Goal: Transaction & Acquisition: Book appointment/travel/reservation

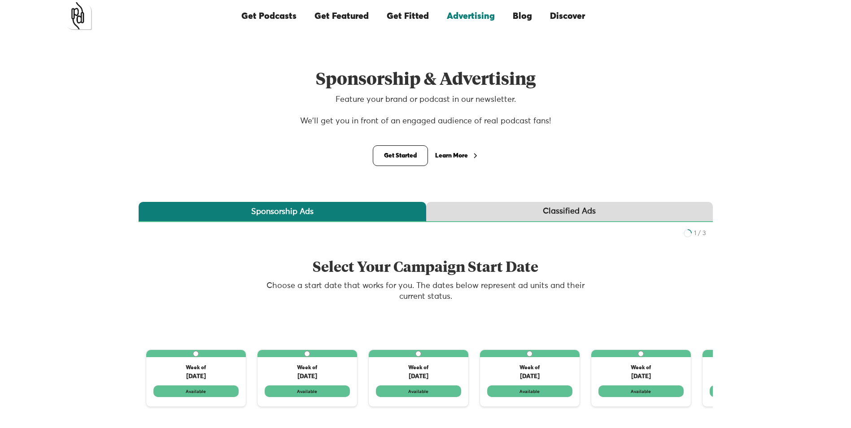
click at [450, 155] on div "Learn More" at bounding box center [451, 155] width 33 height 6
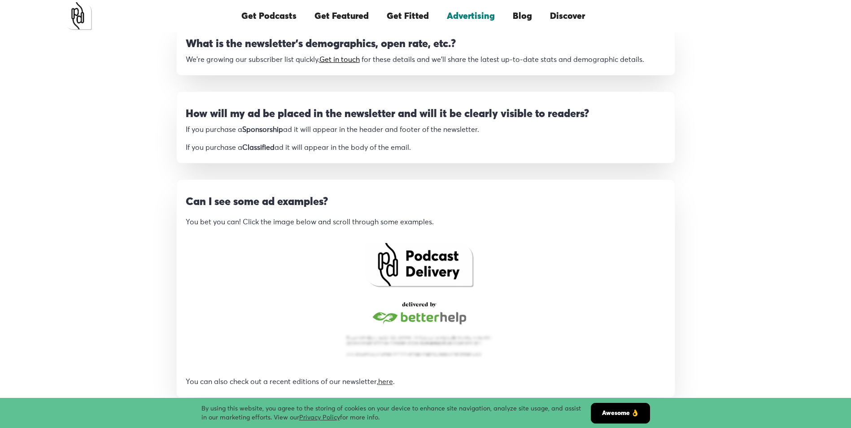
scroll to position [707, 0]
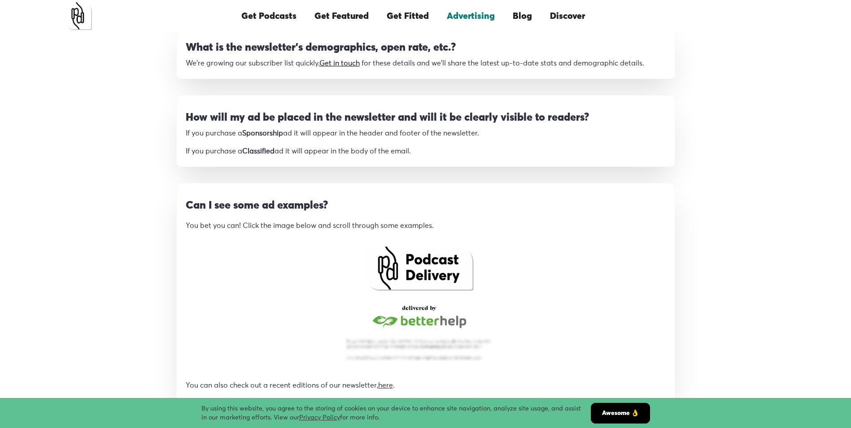
click at [410, 279] on img "open lightbox" at bounding box center [418, 302] width 167 height 137
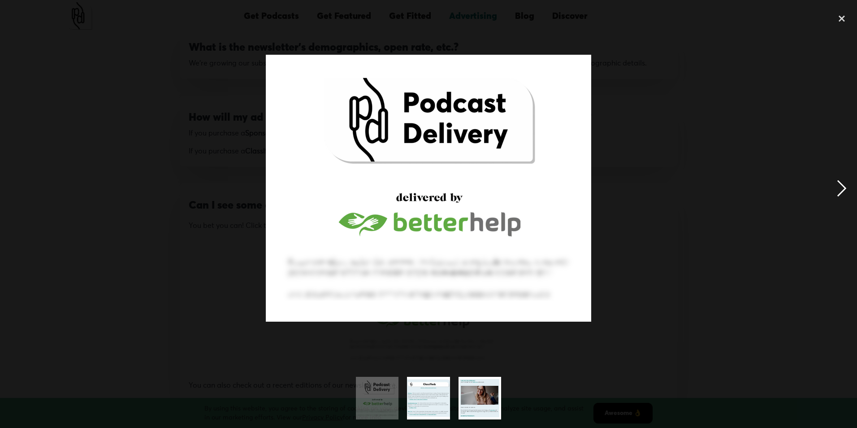
click at [845, 189] on div "next image" at bounding box center [842, 188] width 30 height 359
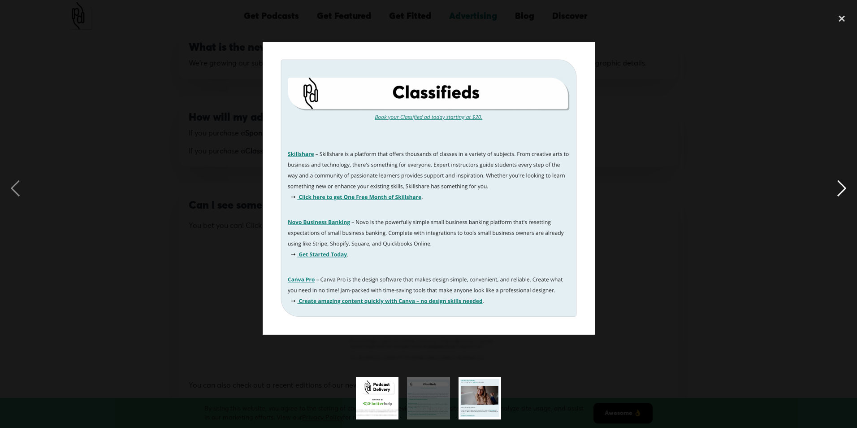
click at [845, 189] on div "next image" at bounding box center [842, 188] width 30 height 359
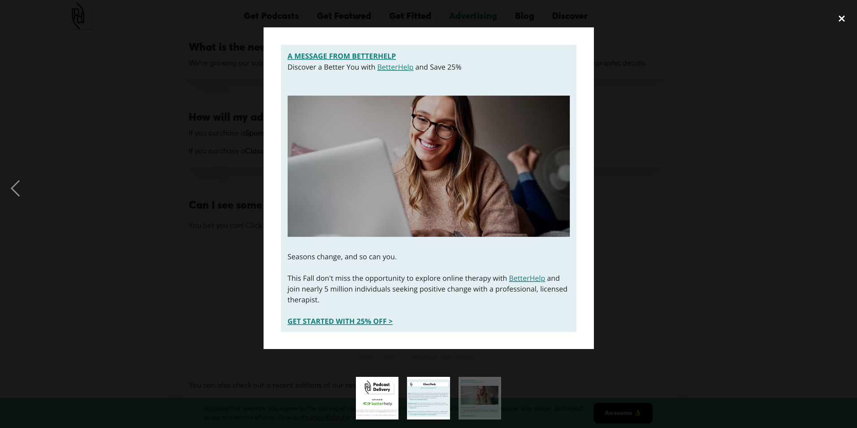
click at [842, 18] on div "close lightbox" at bounding box center [842, 19] width 30 height 20
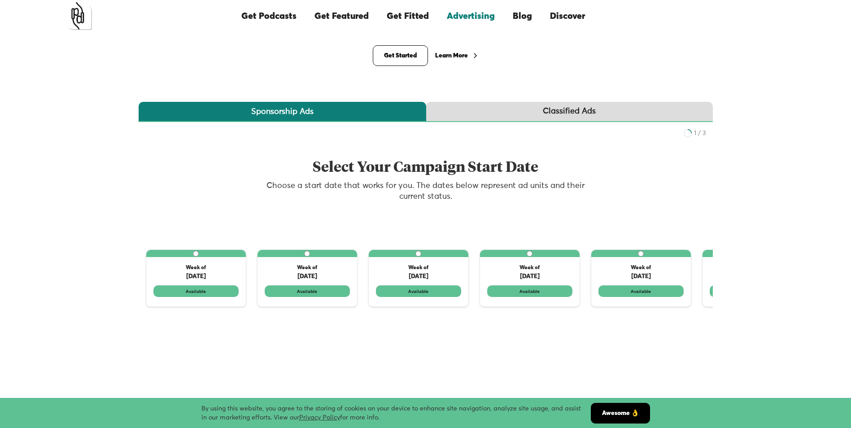
scroll to position [79, 0]
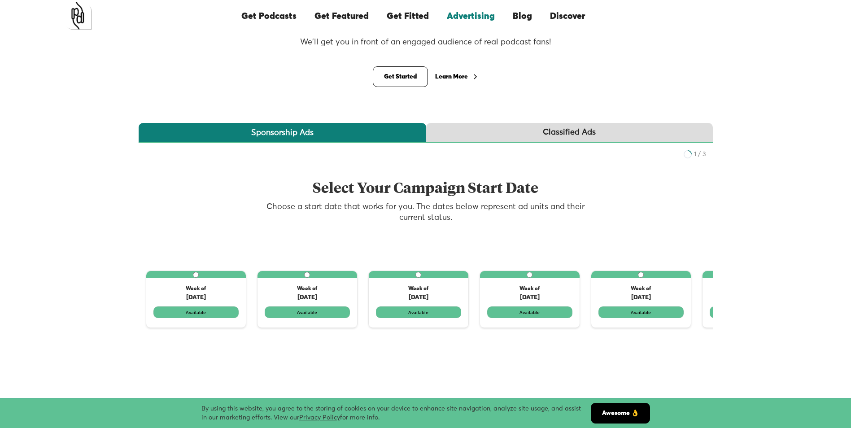
click at [481, 134] on link "Classified Ads" at bounding box center [569, 133] width 286 height 20
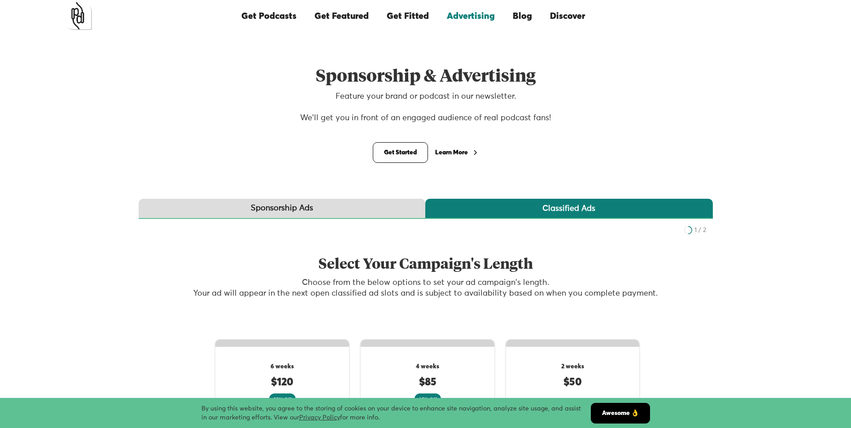
scroll to position [0, 0]
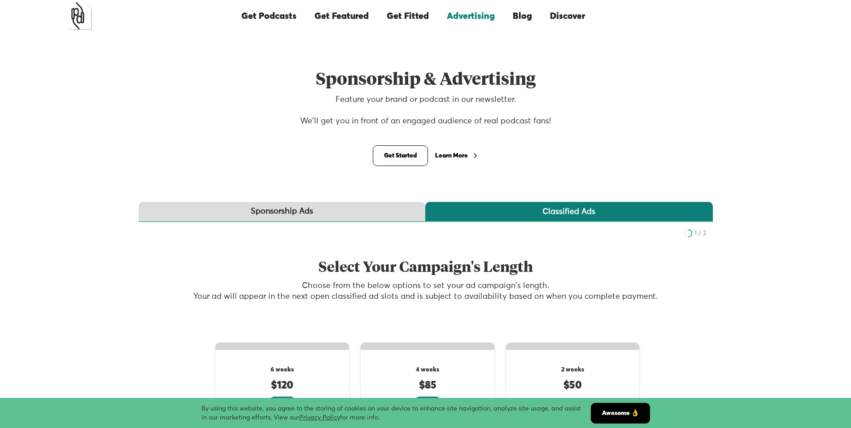
click at [334, 213] on link "Sponsorship Ads" at bounding box center [282, 212] width 286 height 20
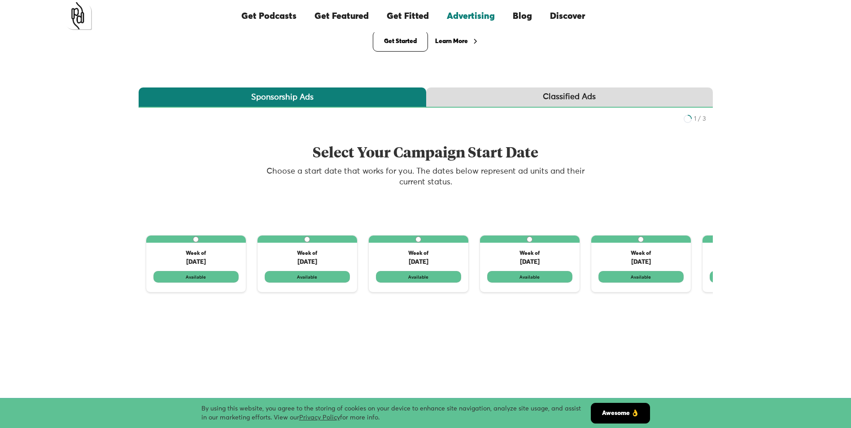
scroll to position [135, 0]
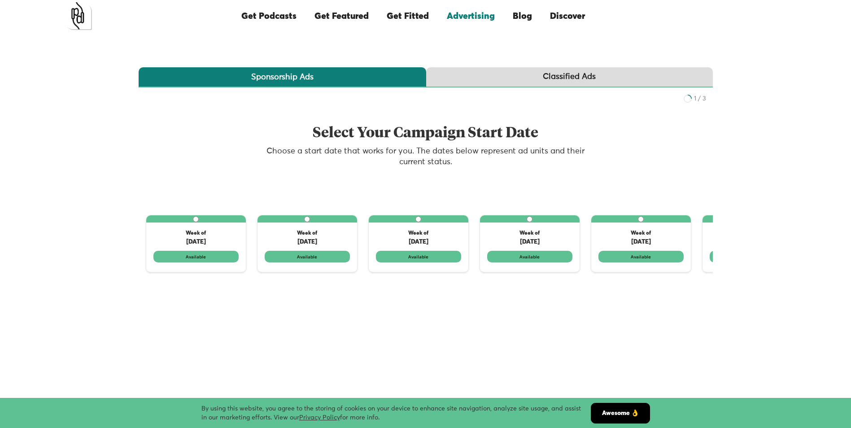
click at [653, 259] on label "1 of 3" at bounding box center [641, 243] width 100 height 56
click at [643, 222] on input "1 of 3" at bounding box center [641, 219] width 6 height 6
radio input "true"
click at [649, 260] on label "1 of 3" at bounding box center [641, 243] width 100 height 56
click at [643, 222] on input "1 of 3" at bounding box center [641, 219] width 6 height 6
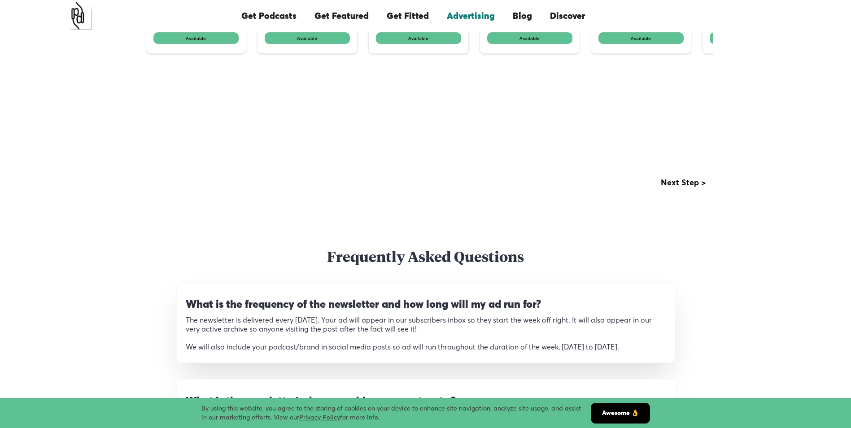
scroll to position [359, 0]
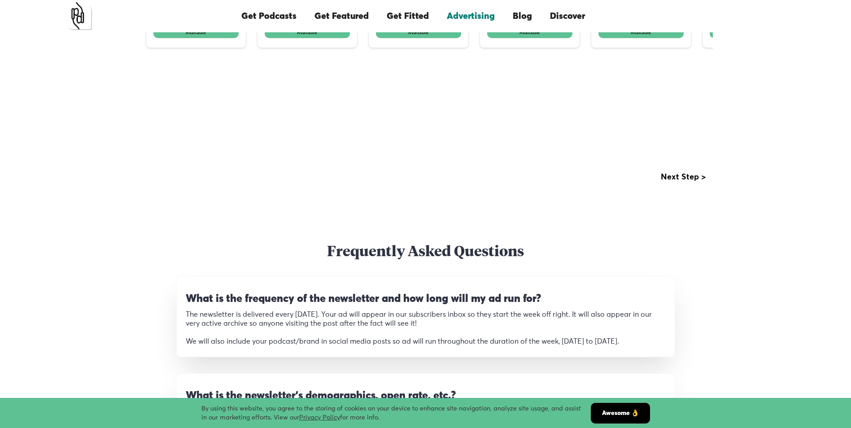
click at [684, 176] on div "Next Step >" at bounding box center [682, 177] width 45 height 9
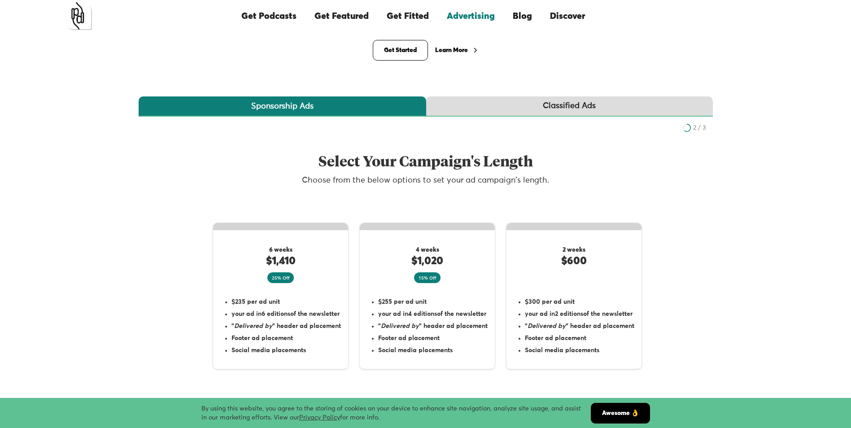
scroll to position [90, 0]
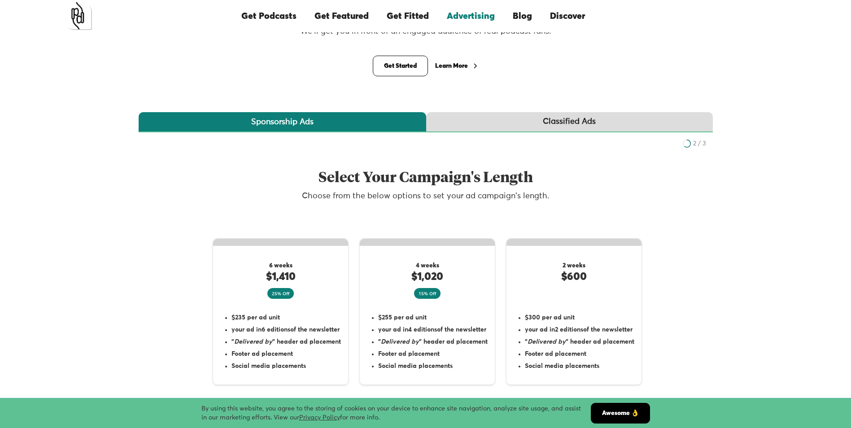
click at [492, 122] on link "Classified Ads" at bounding box center [569, 122] width 286 height 20
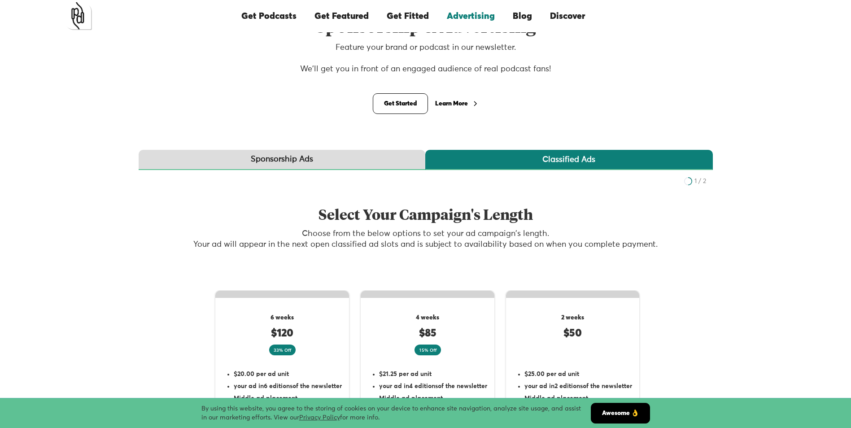
scroll to position [0, 0]
